Goal: Find specific page/section: Find specific page/section

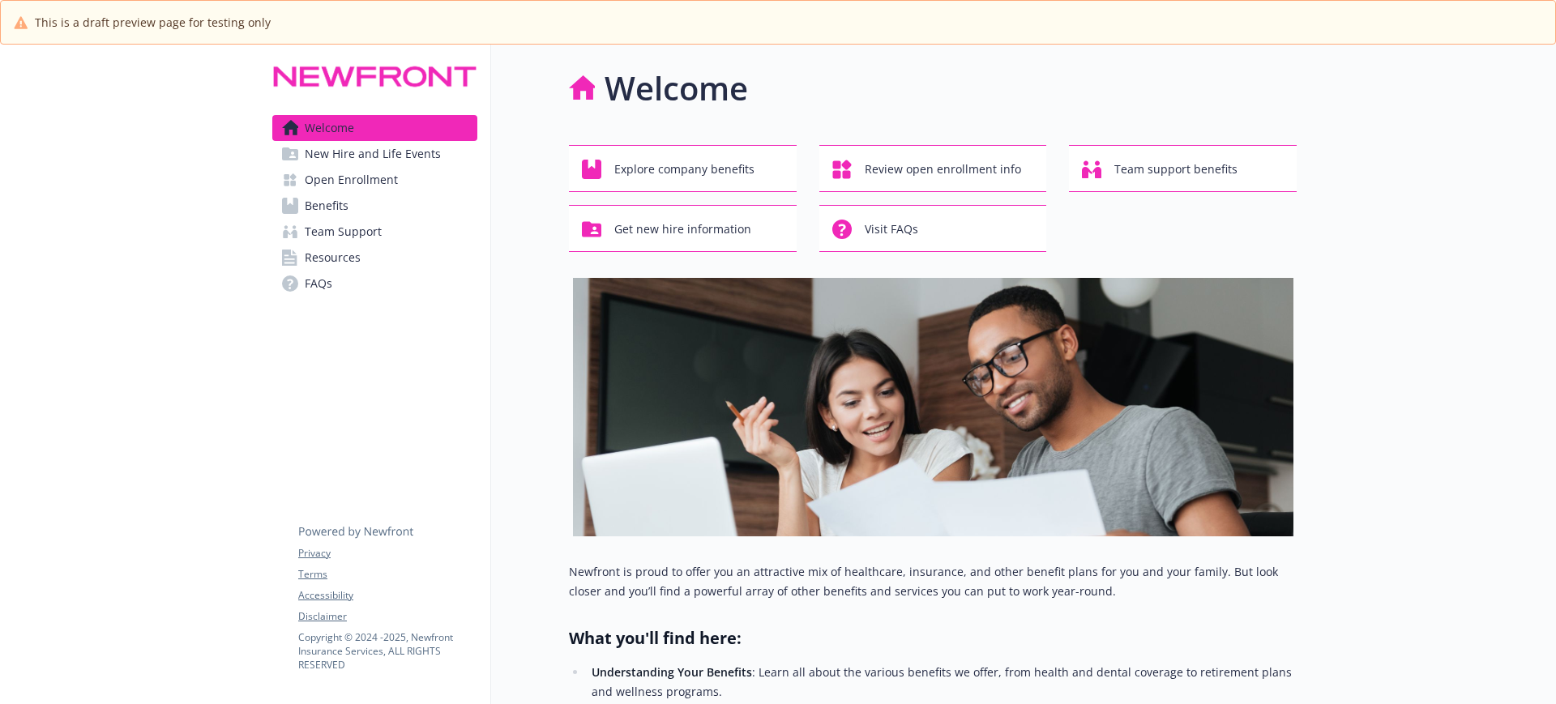
click at [380, 179] on span "Open Enrollment" at bounding box center [351, 180] width 93 height 26
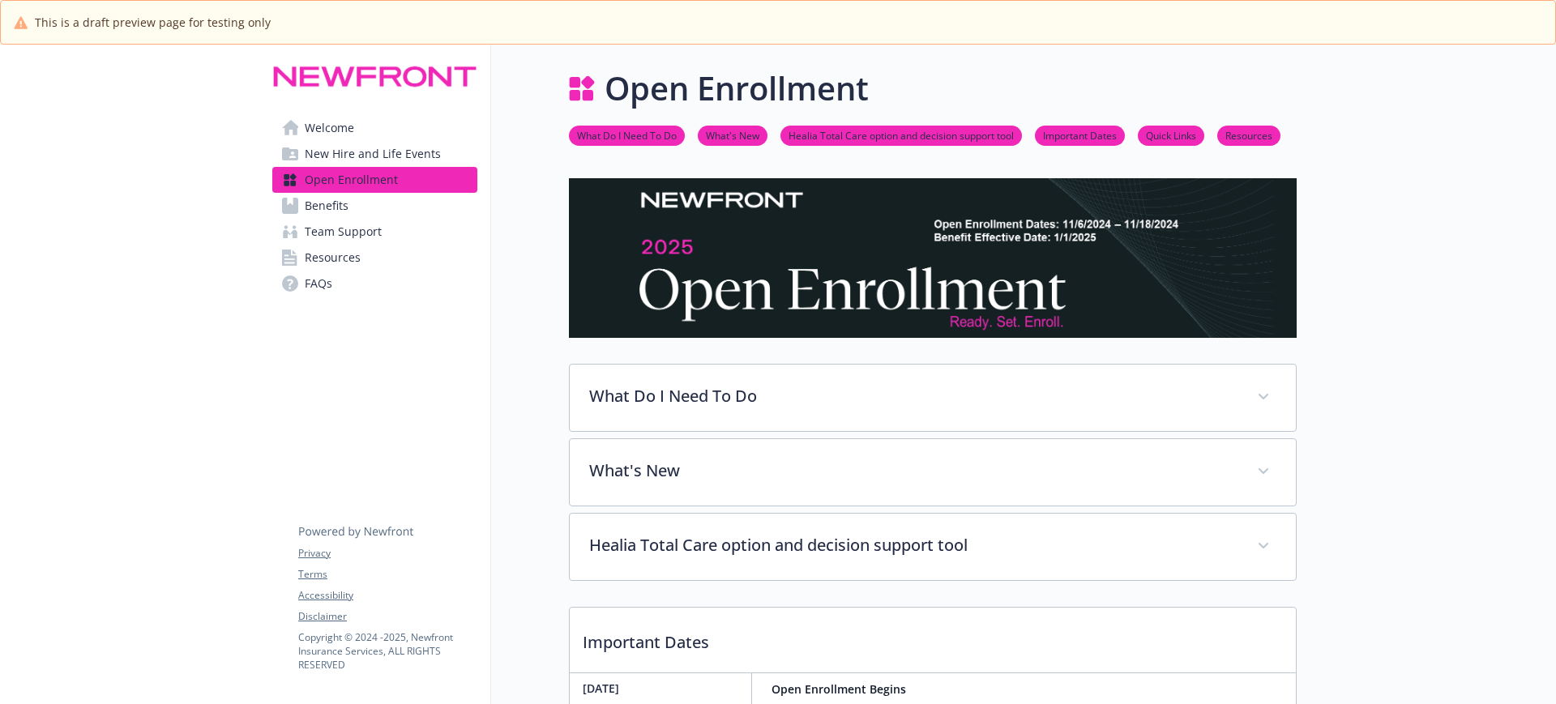
click at [391, 149] on span "New Hire and Life Events" at bounding box center [373, 154] width 136 height 26
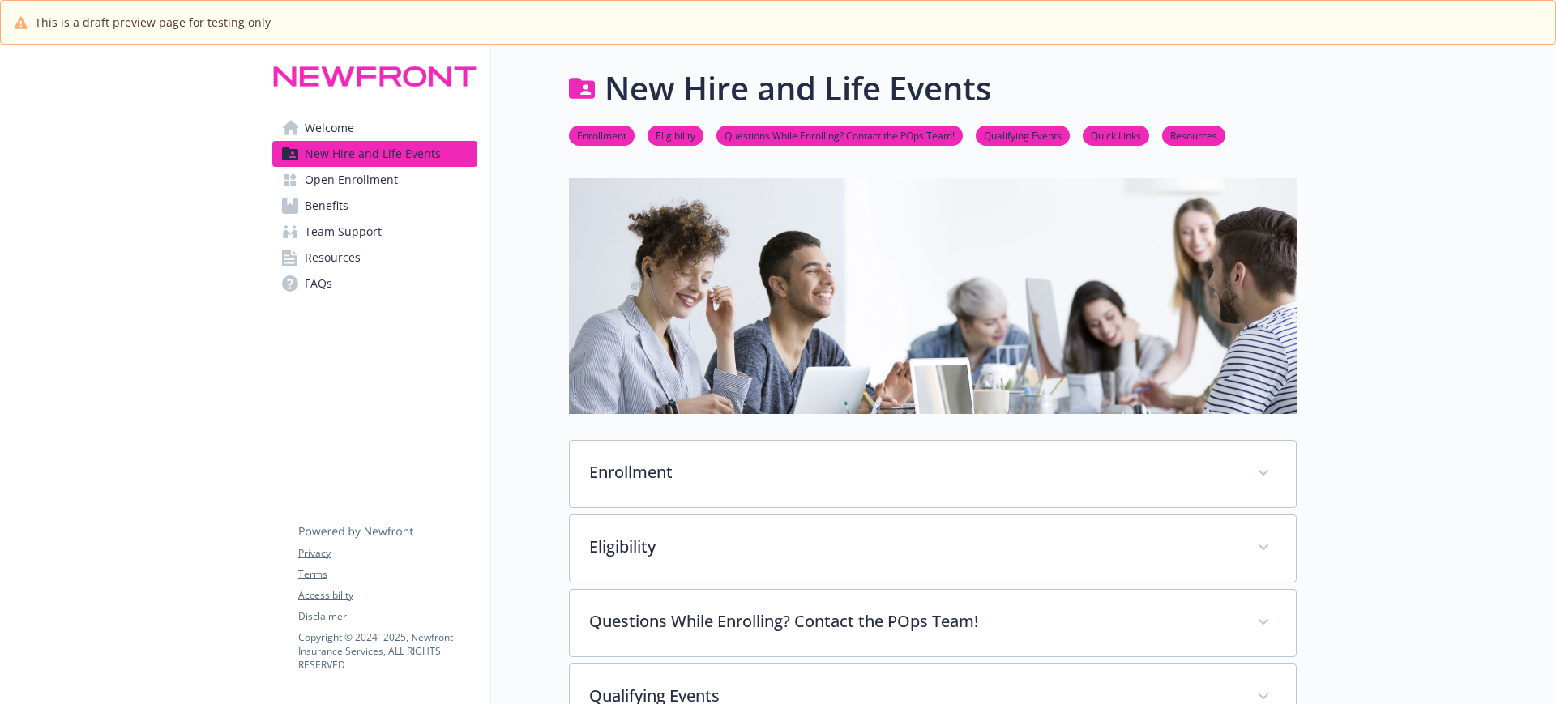
click at [320, 231] on span "Team Support" at bounding box center [343, 232] width 77 height 26
